Goal: Task Accomplishment & Management: Use online tool/utility

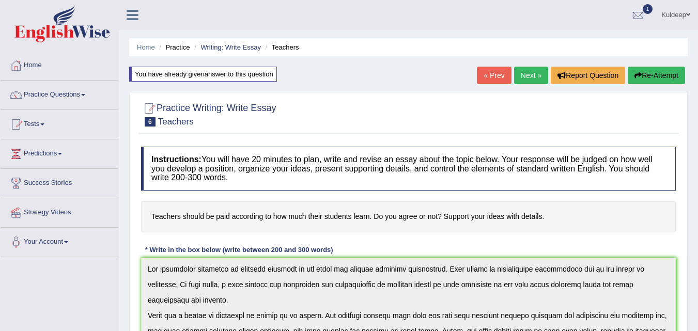
scroll to position [93, 0]
click at [35, 126] on link "Tests" at bounding box center [60, 123] width 118 height 26
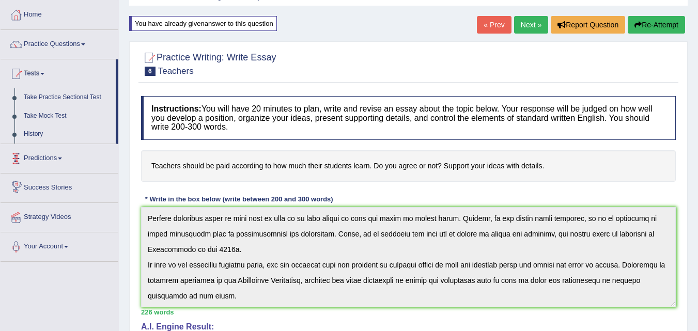
scroll to position [45, 0]
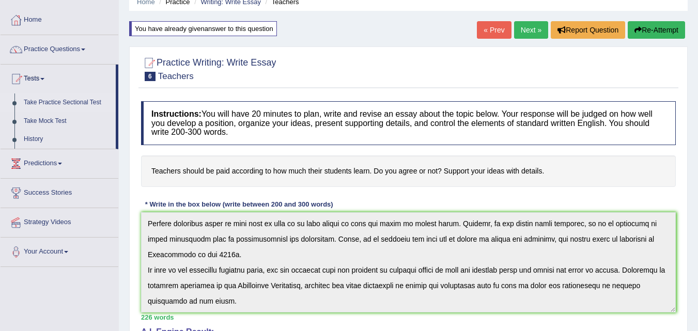
click at [80, 103] on link "Take Practice Sectional Test" at bounding box center [67, 102] width 97 height 19
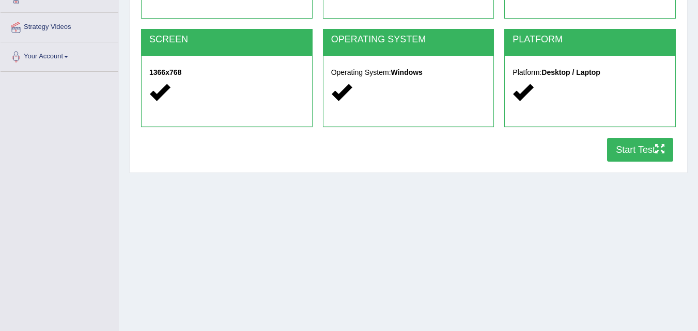
scroll to position [211, 0]
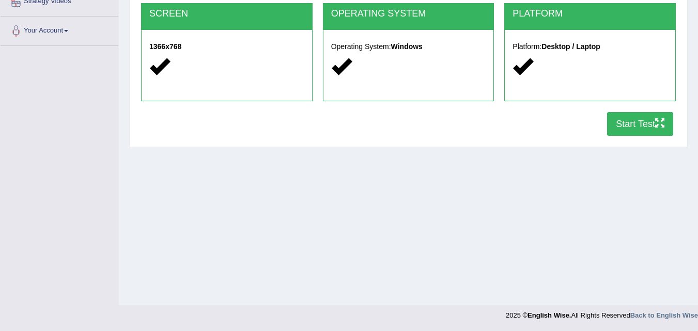
click at [630, 129] on button "Start Test" at bounding box center [640, 124] width 66 height 24
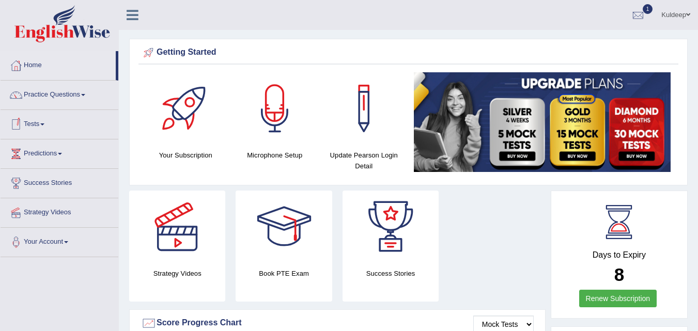
click at [44, 123] on span at bounding box center [42, 124] width 4 height 2
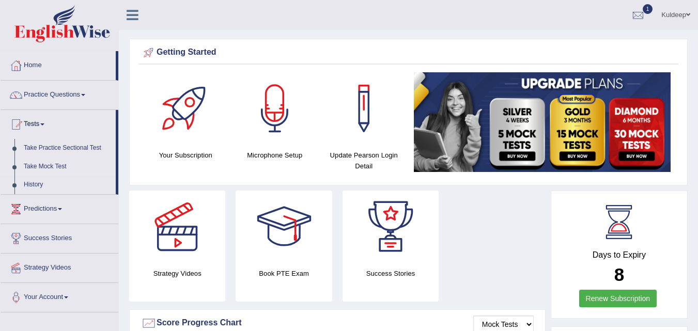
click at [54, 165] on link "Take Mock Test" at bounding box center [67, 167] width 97 height 19
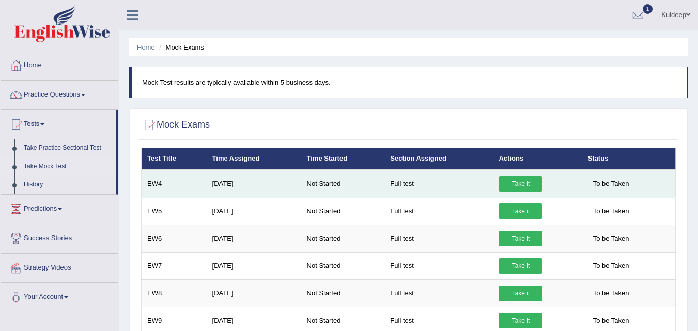
click at [516, 182] on link "Take it" at bounding box center [520, 183] width 44 height 15
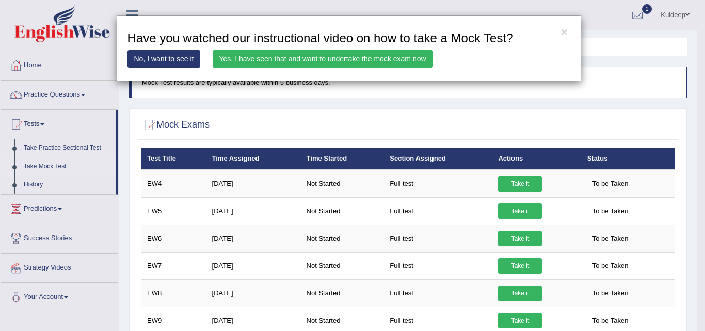
click at [407, 59] on link "Yes, I have seen that and want to undertake the mock exam now" at bounding box center [323, 59] width 221 height 18
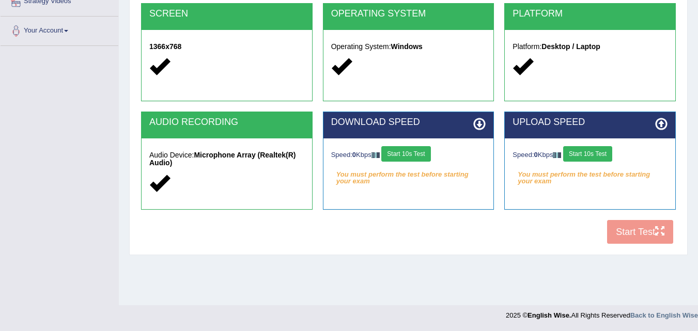
click at [427, 153] on button "Start 10s Test" at bounding box center [405, 153] width 49 height 15
click at [599, 155] on button "Start 10s Test" at bounding box center [587, 153] width 49 height 15
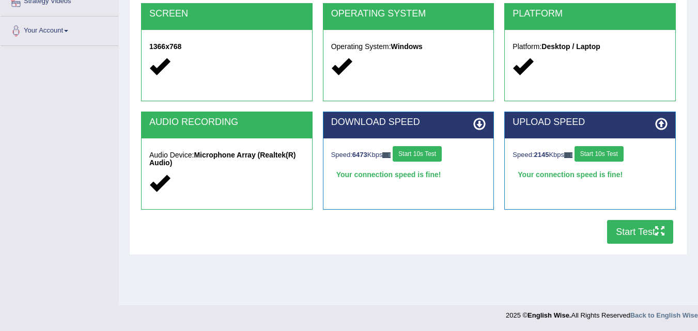
click at [624, 235] on button "Start Test" at bounding box center [640, 232] width 66 height 24
click at [641, 232] on button "Start Test" at bounding box center [640, 232] width 66 height 24
click at [618, 237] on button "Start Test" at bounding box center [640, 232] width 66 height 24
click at [615, 231] on button "Start Test" at bounding box center [640, 232] width 66 height 24
